Goal: Transaction & Acquisition: Purchase product/service

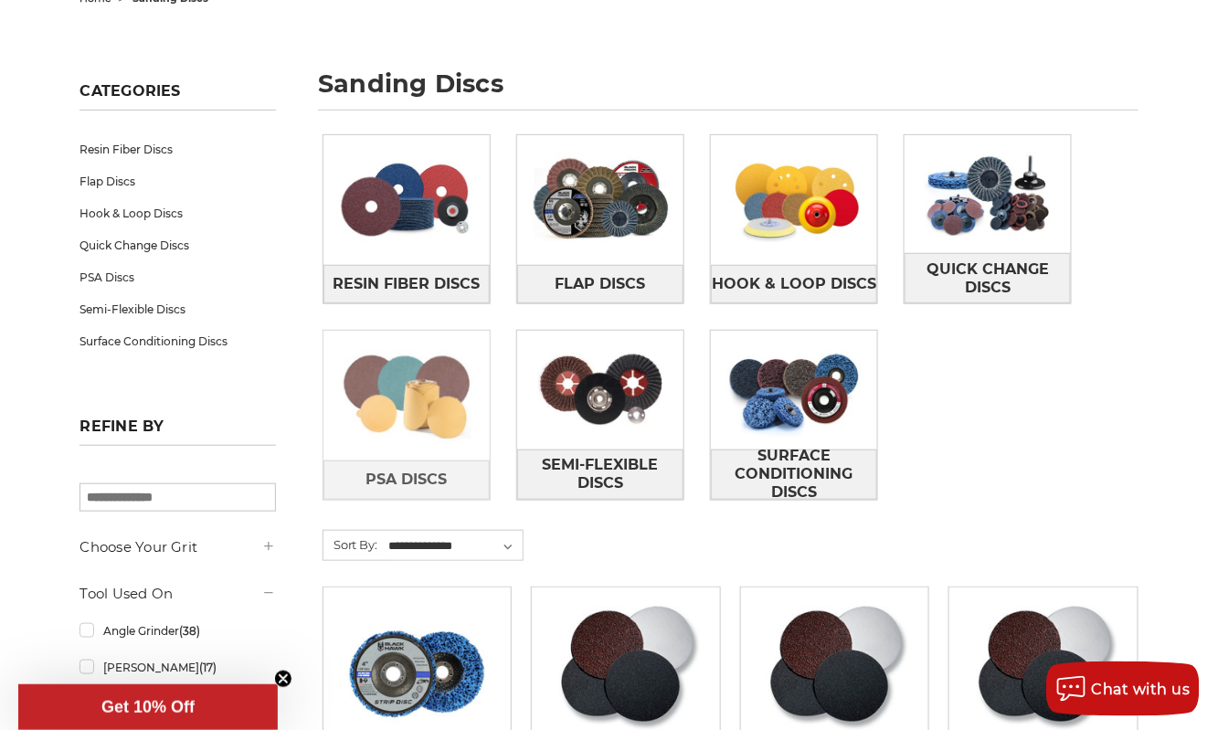
scroll to position [216, 0]
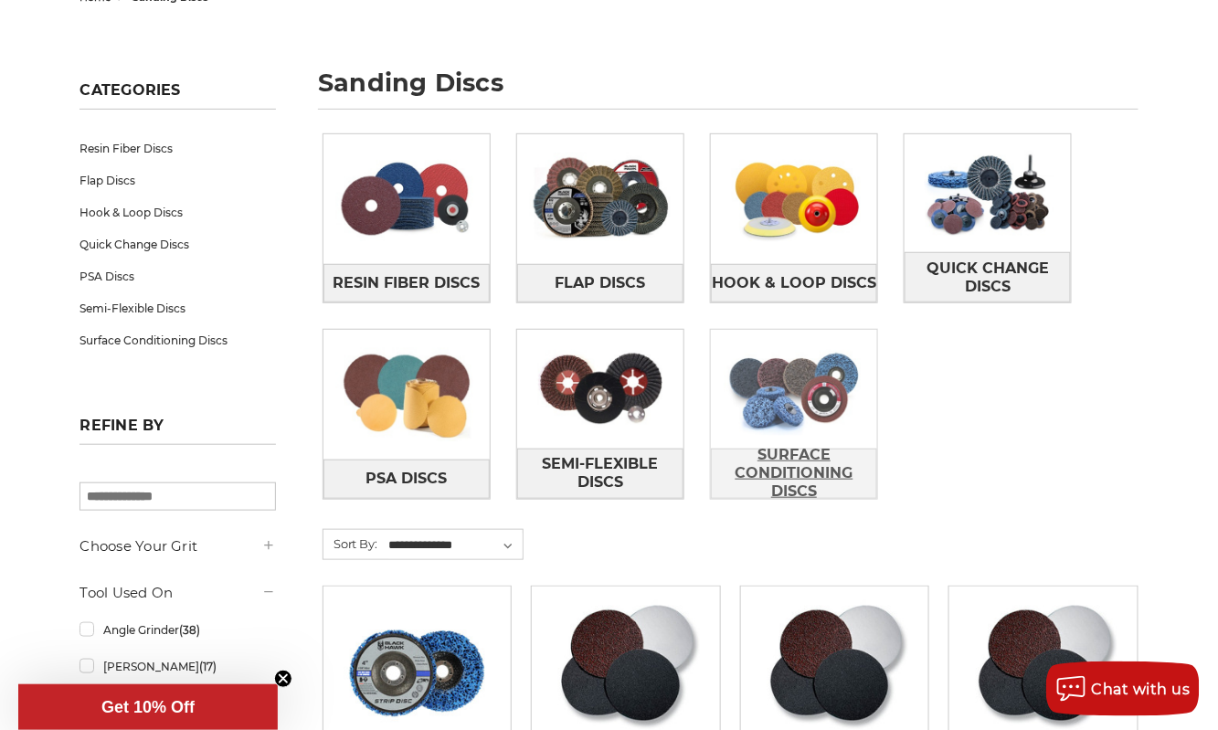
click at [790, 470] on span "Surface Conditioning Discs" at bounding box center [794, 474] width 165 height 68
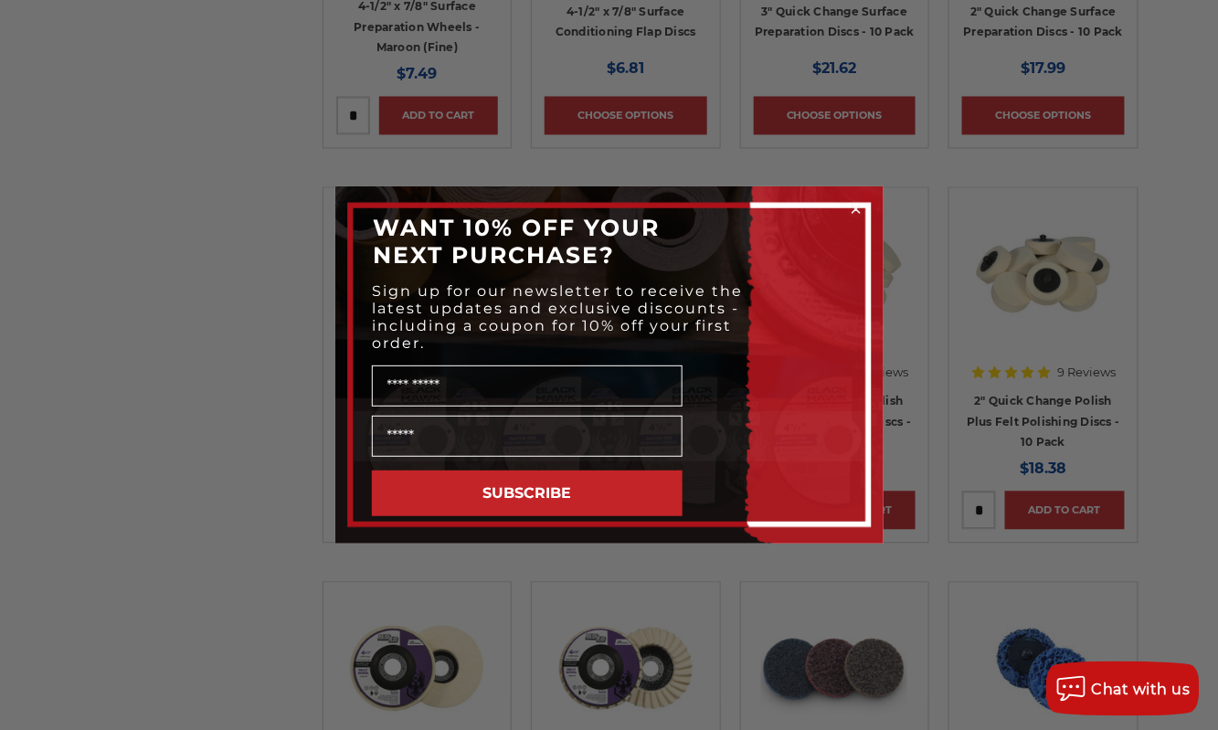
scroll to position [1013, 0]
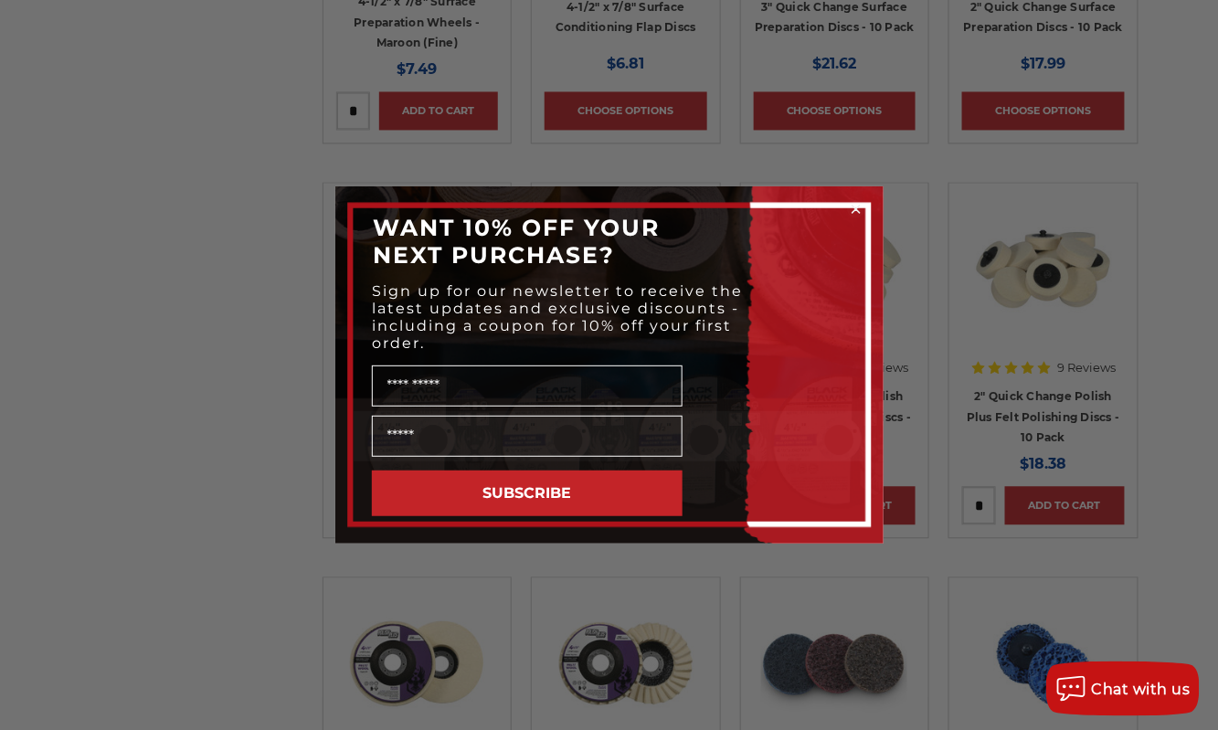
click at [859, 208] on circle "Close dialog" at bounding box center [855, 209] width 17 height 17
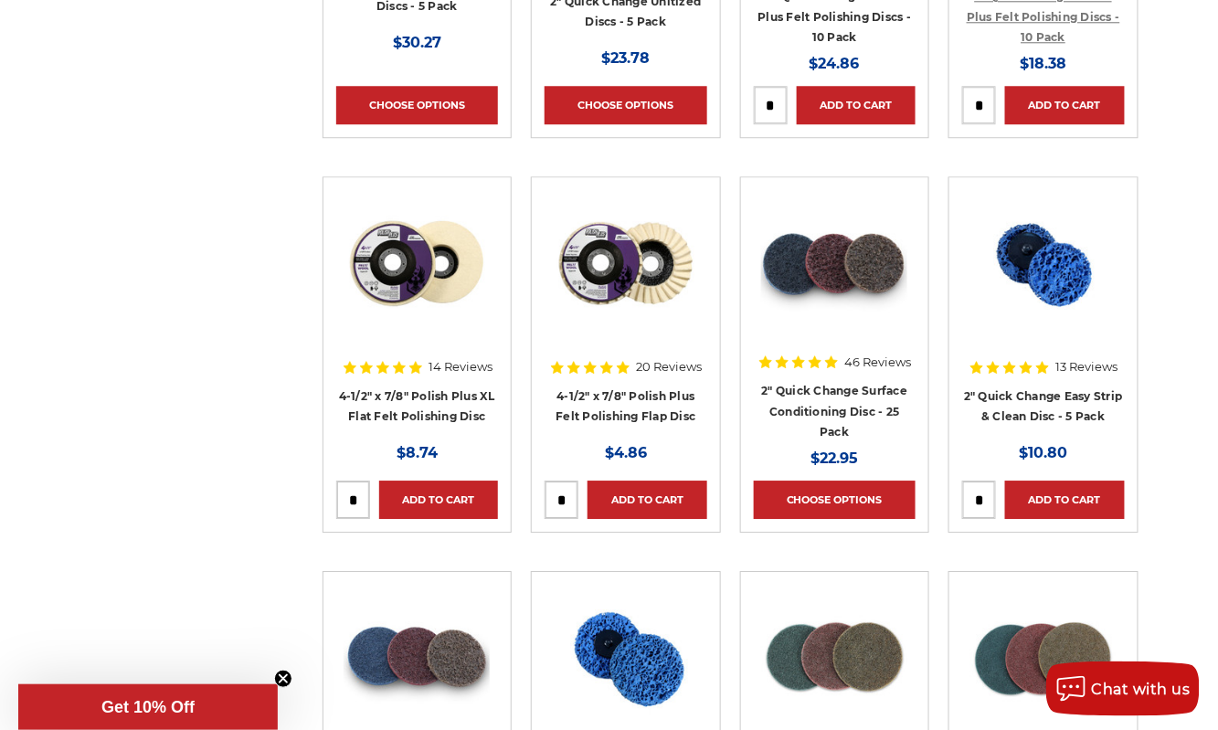
scroll to position [1472, 0]
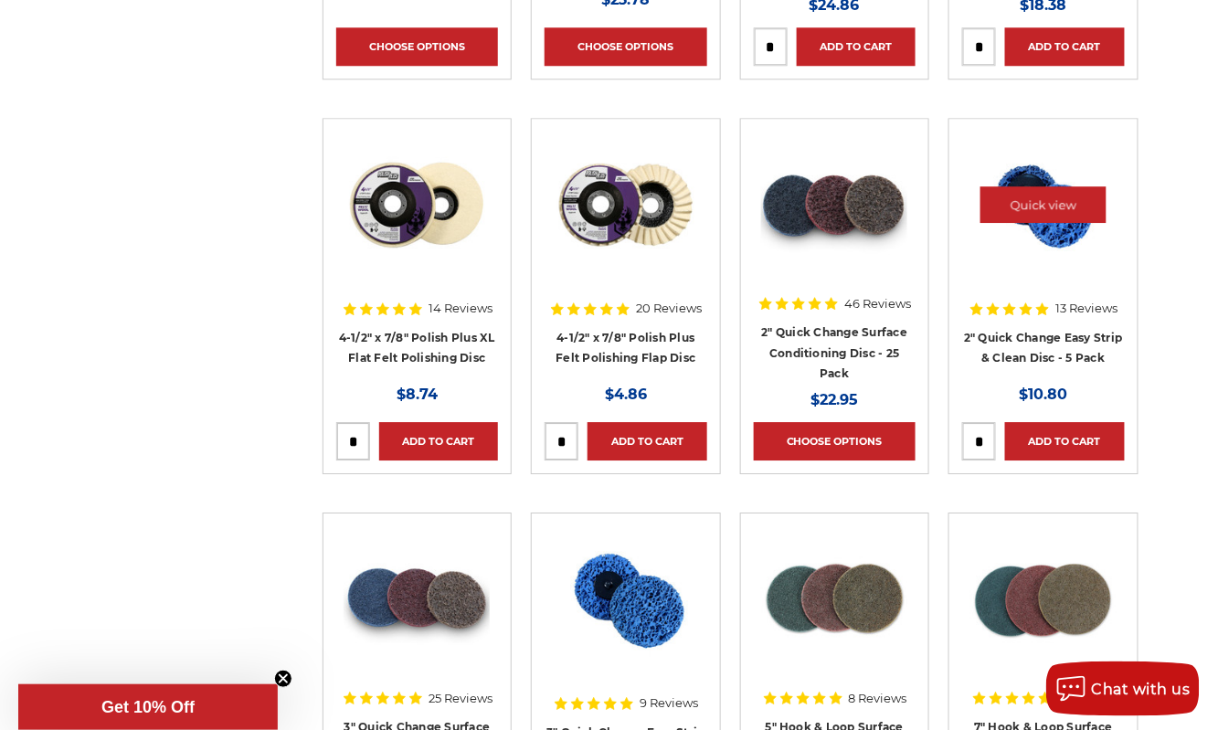
click at [1046, 254] on img at bounding box center [1043, 205] width 149 height 146
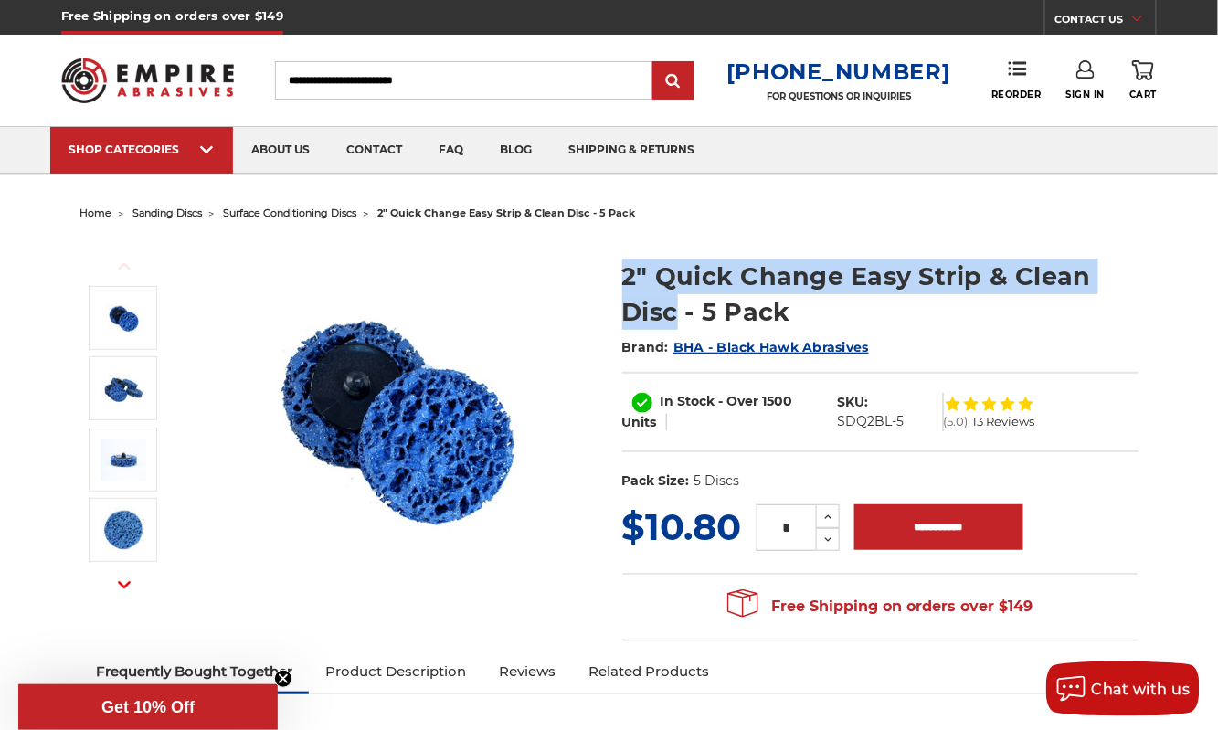
drag, startPoint x: 680, startPoint y: 313, endPoint x: 620, endPoint y: 272, distance: 72.5
click at [619, 272] on section "2" Quick Change Easy Strip & Clean Disc - 5 Pack Brand: BHA - Black Hawk Abrasi…" at bounding box center [881, 369] width 542 height 261
copy h1 "2" Quick Change Easy Strip & Clean Disc"
